Goal: Transaction & Acquisition: Purchase product/service

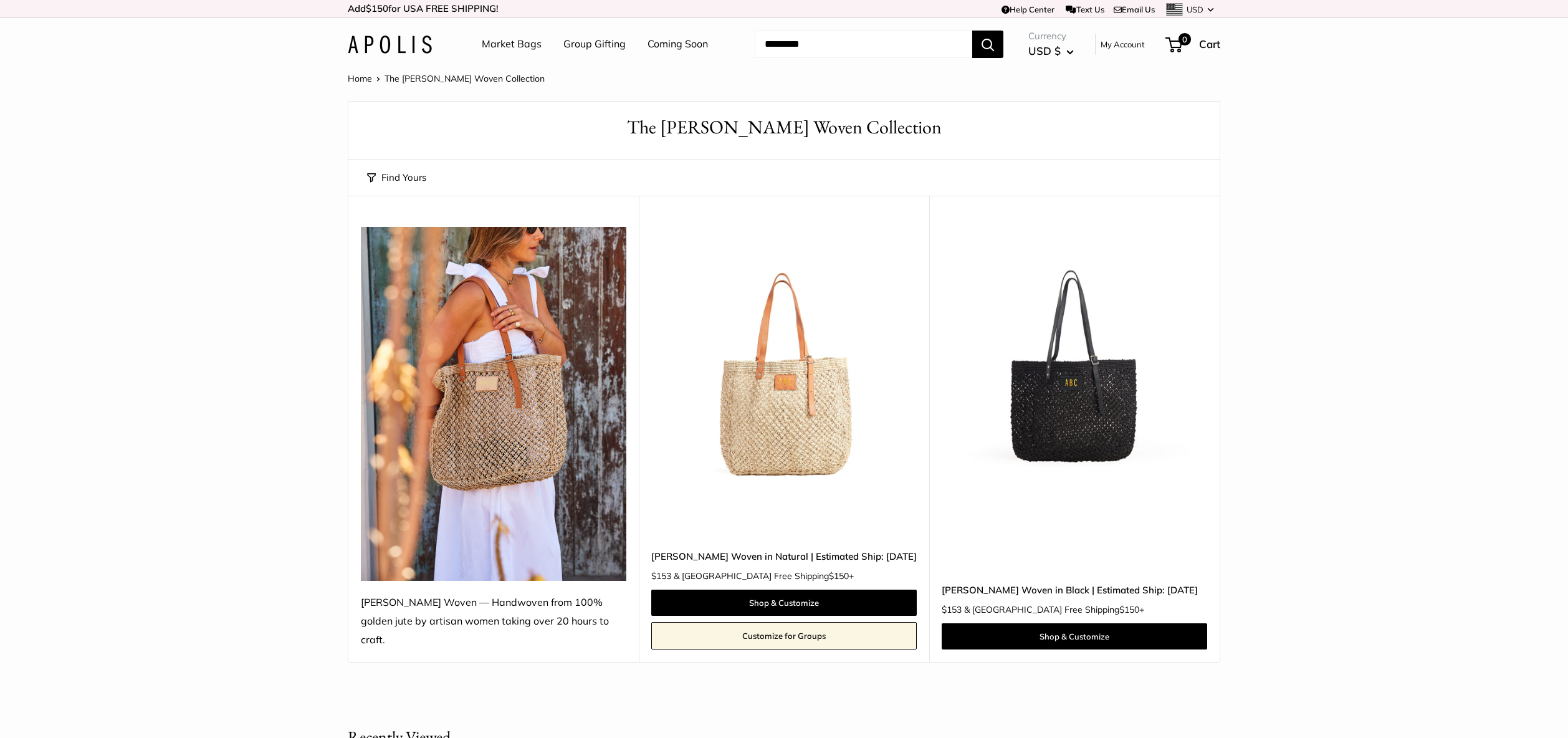
click at [0, 0] on img at bounding box center [0, 0] width 0 height 0
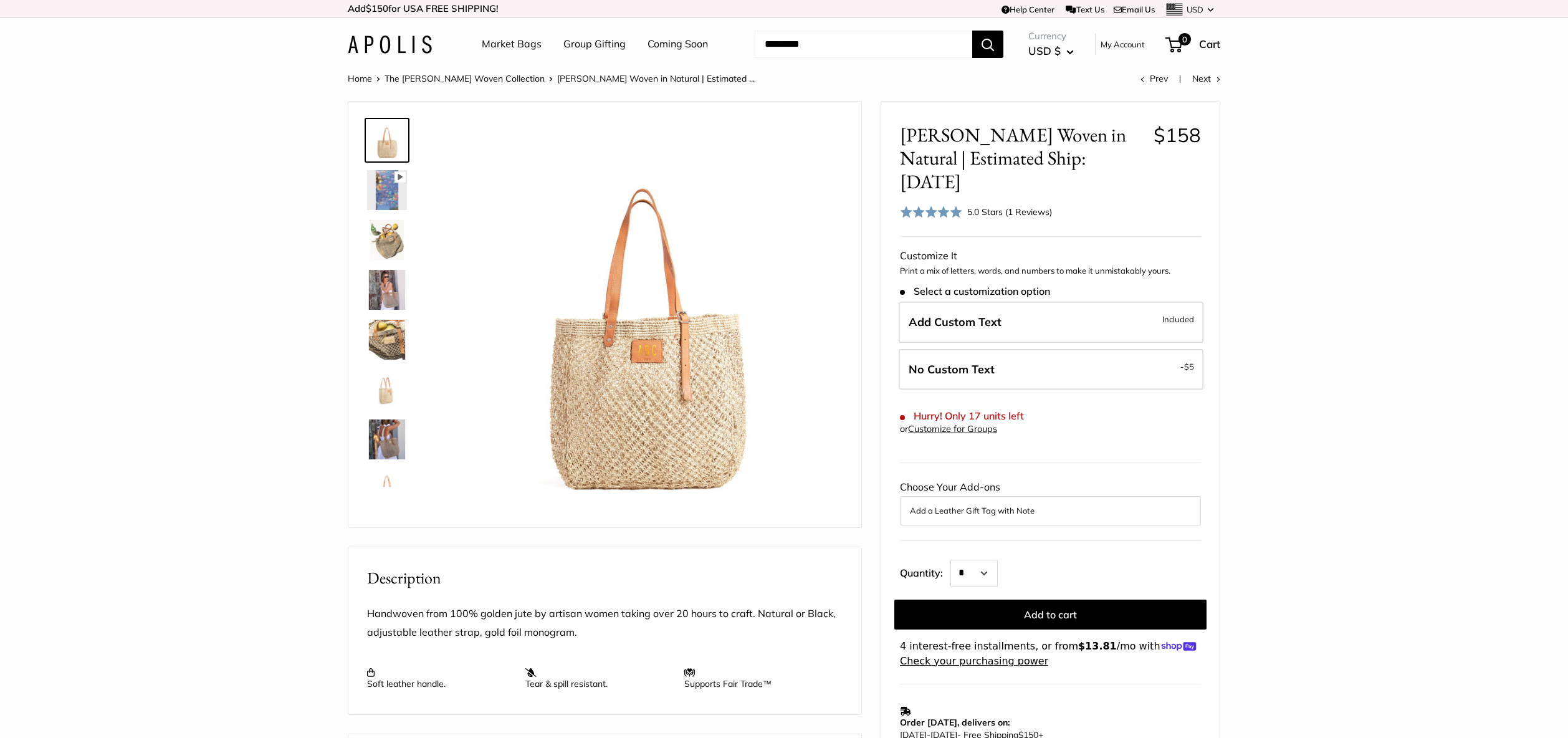
click at [393, 341] on img at bounding box center [387, 340] width 40 height 40
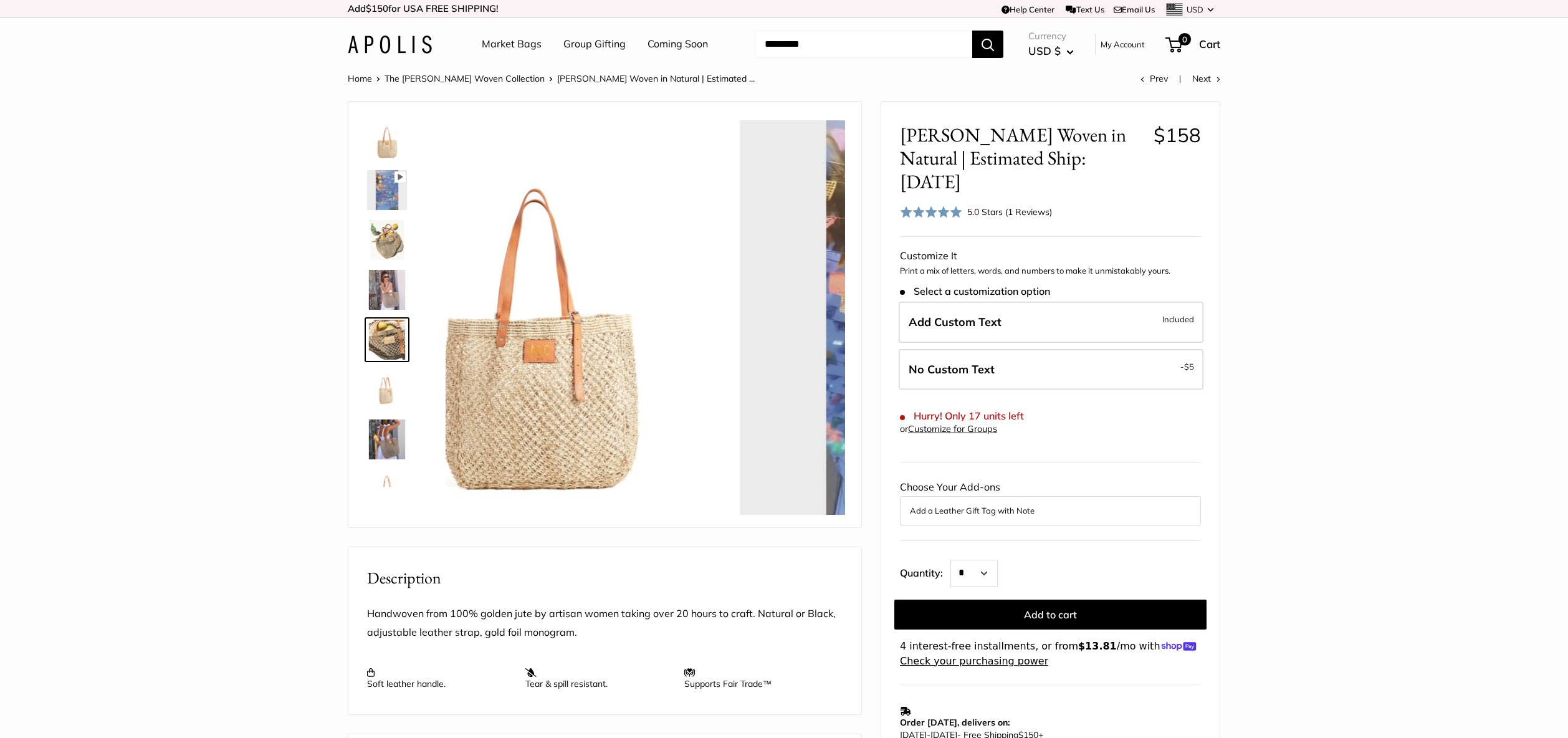
scroll to position [39, 0]
